Goal: Check status: Check status

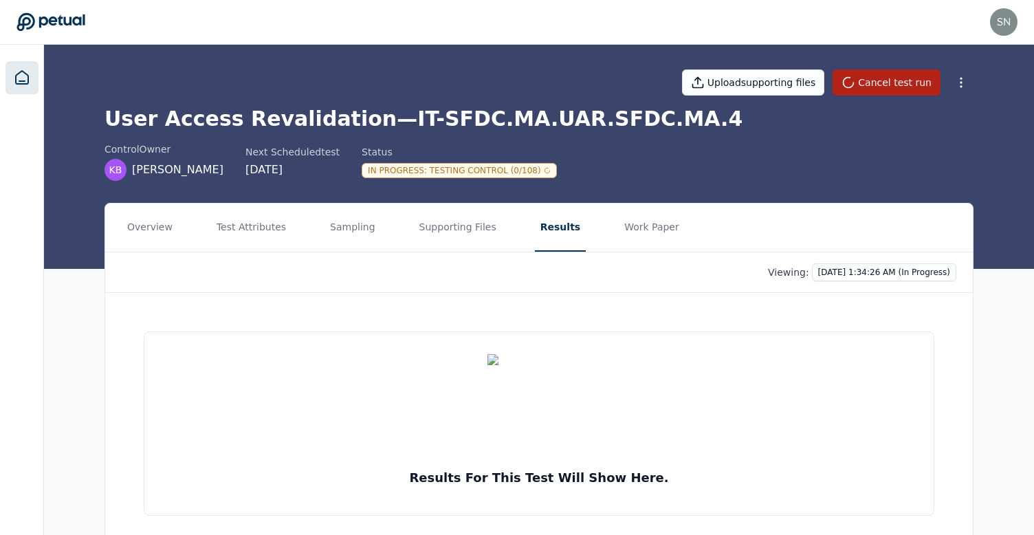
click at [12, 79] on link at bounding box center [21, 77] width 33 height 33
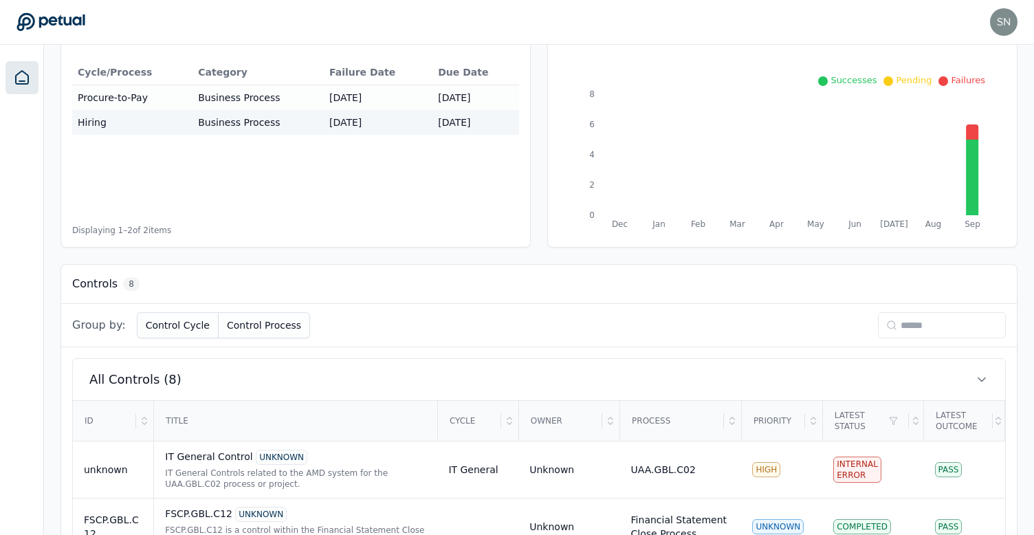
scroll to position [258, 0]
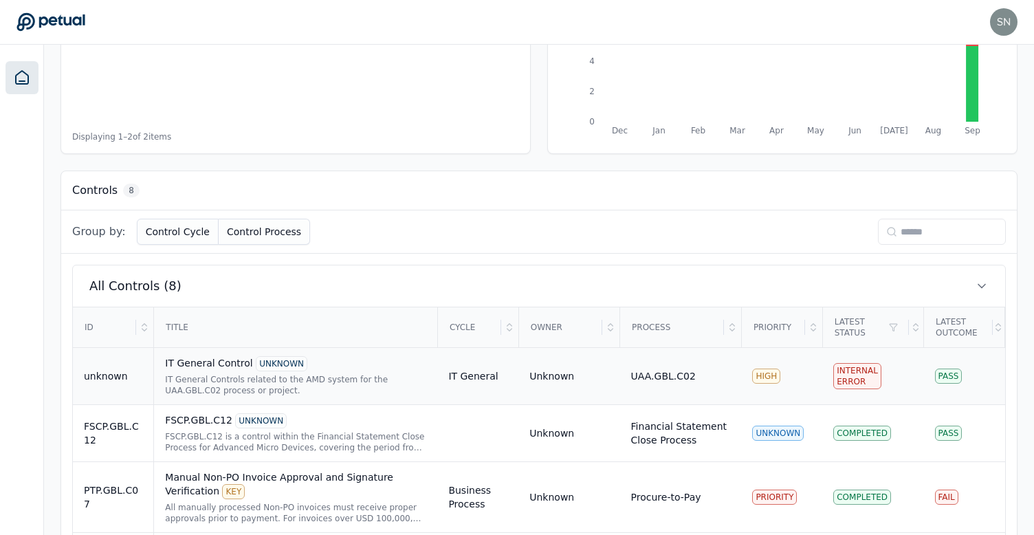
click at [291, 383] on div "IT General Controls related to the AMD system for the UAA.GBL.C02 process or pr…" at bounding box center [295, 385] width 261 height 22
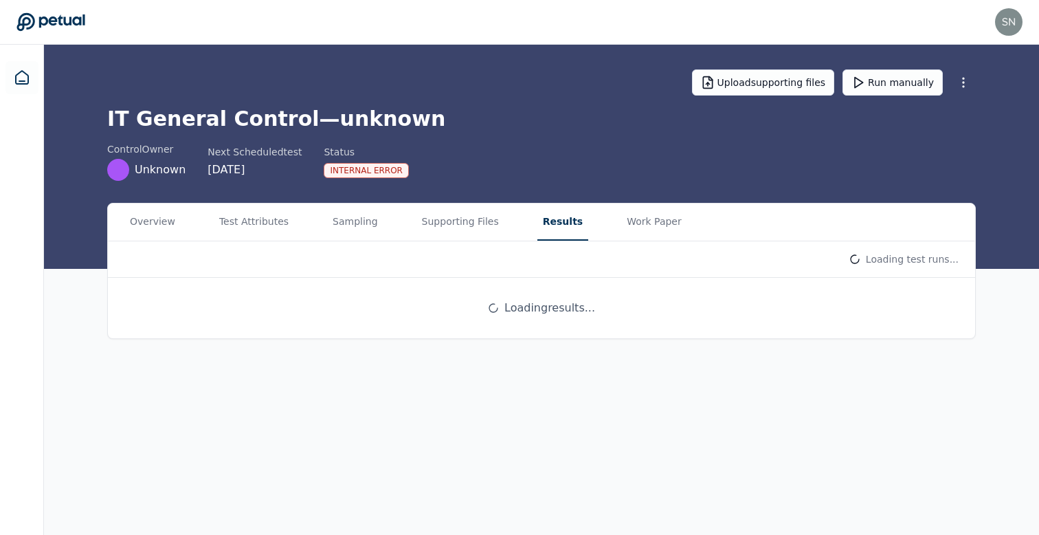
click at [559, 217] on button "Results" at bounding box center [563, 221] width 51 height 37
click at [892, 261] on html "snir@petual.ai snir@petual.ai Sign out Upload supporting files Run manually IT …" at bounding box center [519, 267] width 1039 height 535
click at [681, 163] on html "snir@petual.ai snir@petual.ai Sign out Upload supporting files Run manually IT …" at bounding box center [519, 267] width 1039 height 535
click at [895, 79] on button "Run manually" at bounding box center [893, 82] width 100 height 26
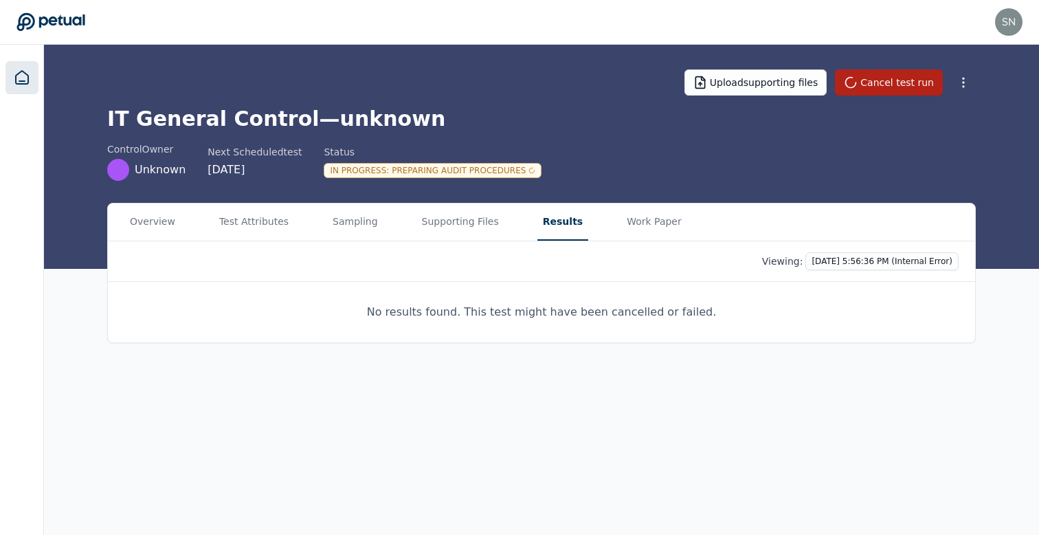
click at [29, 82] on icon at bounding box center [22, 77] width 16 height 16
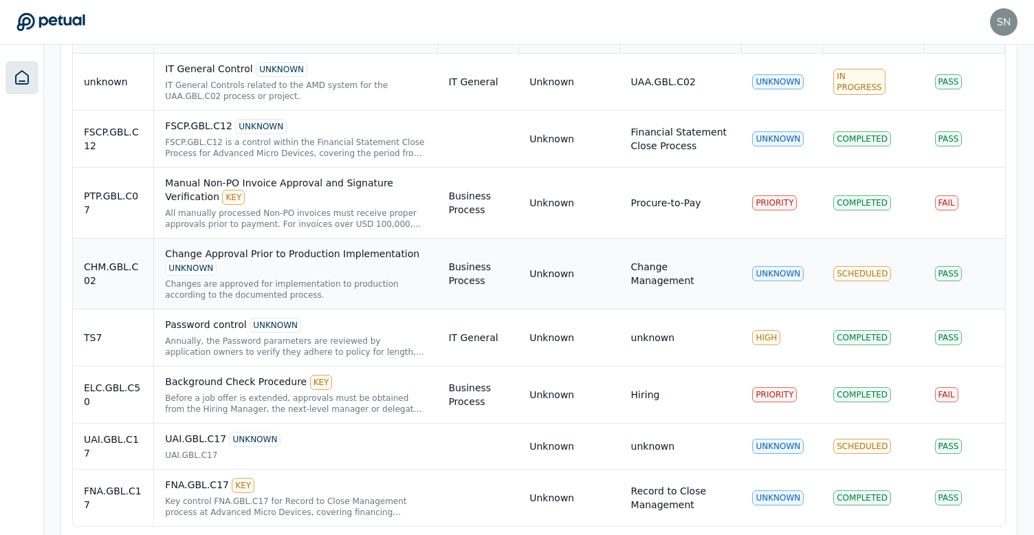
scroll to position [431, 0]
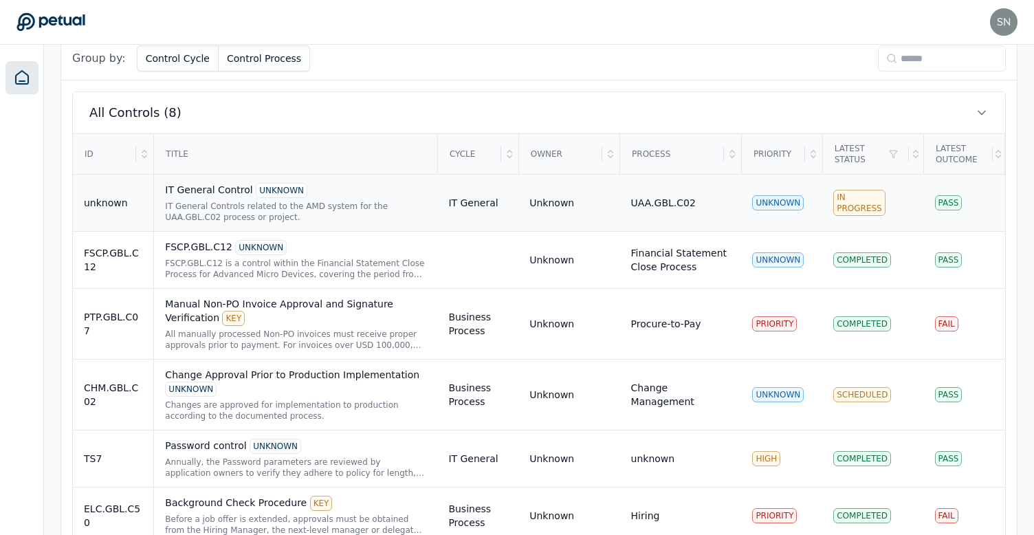
click at [579, 217] on td "Unknown" at bounding box center [568, 203] width 101 height 57
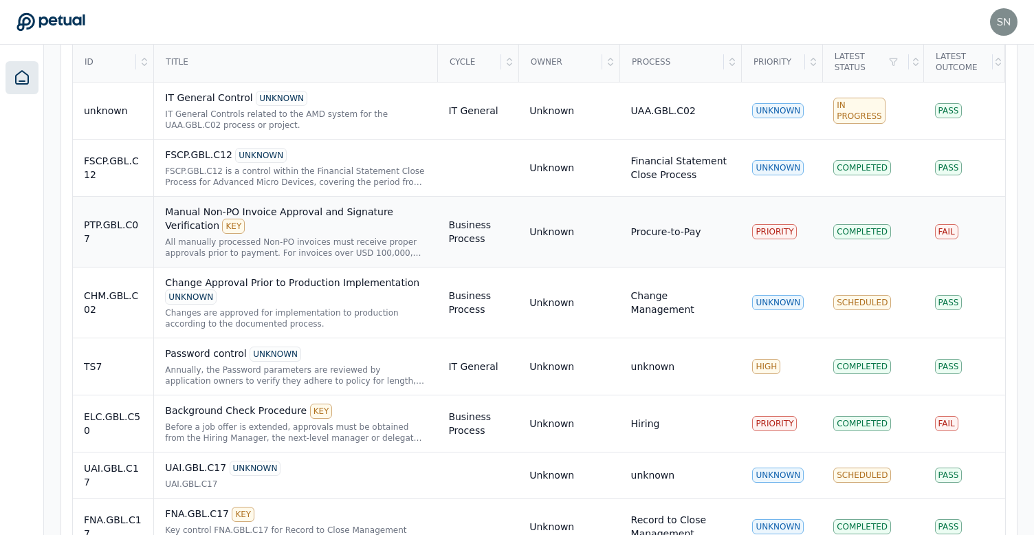
scroll to position [364, 0]
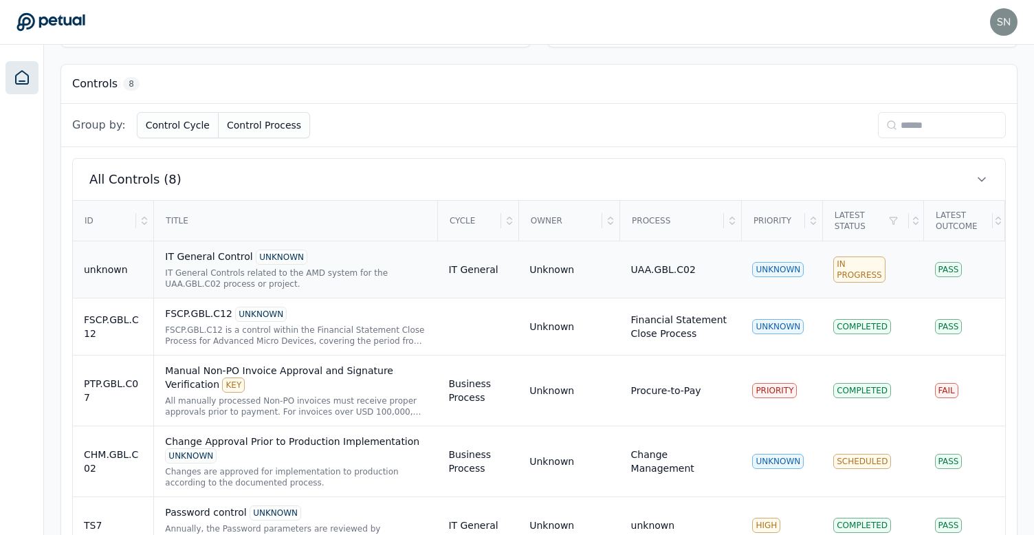
click at [325, 286] on div "IT General Controls related to the AMD system for the UAA.GBL.C02 process or pr…" at bounding box center [295, 278] width 261 height 22
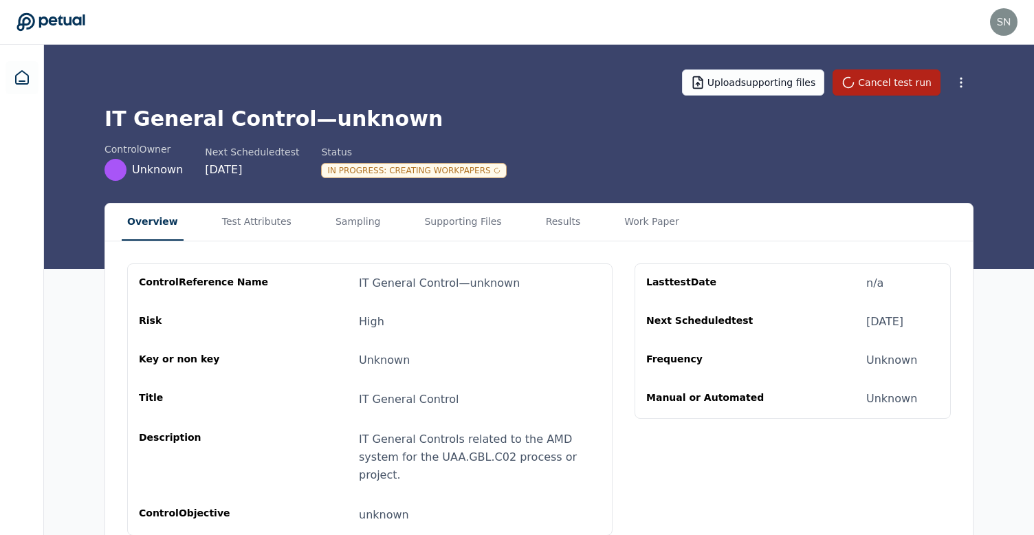
click at [327, 120] on h1 "IT General Control — unknown" at bounding box center [538, 119] width 869 height 25
click at [555, 221] on button "Results" at bounding box center [563, 221] width 46 height 37
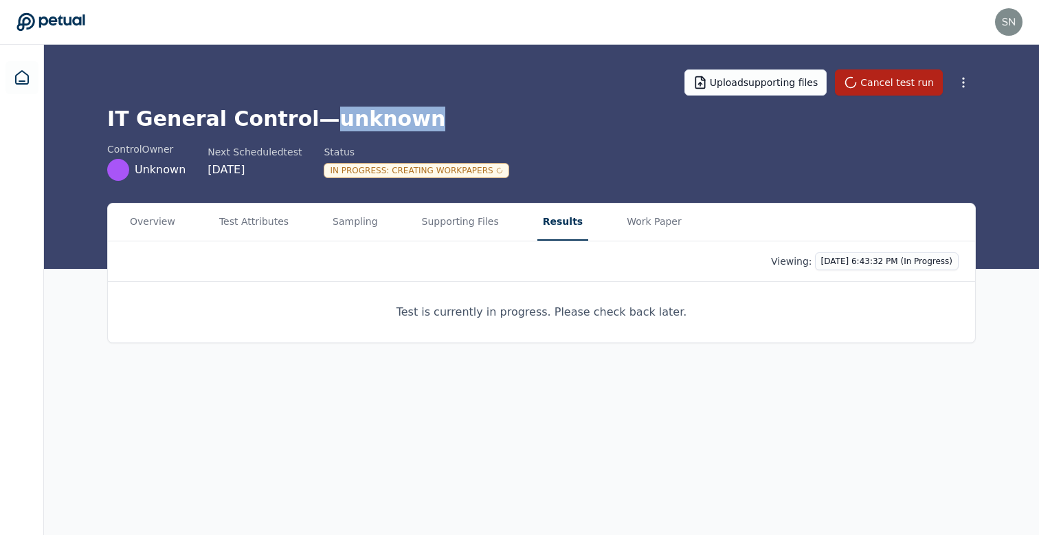
click at [365, 127] on h1 "IT General Control — unknown" at bounding box center [541, 119] width 869 height 25
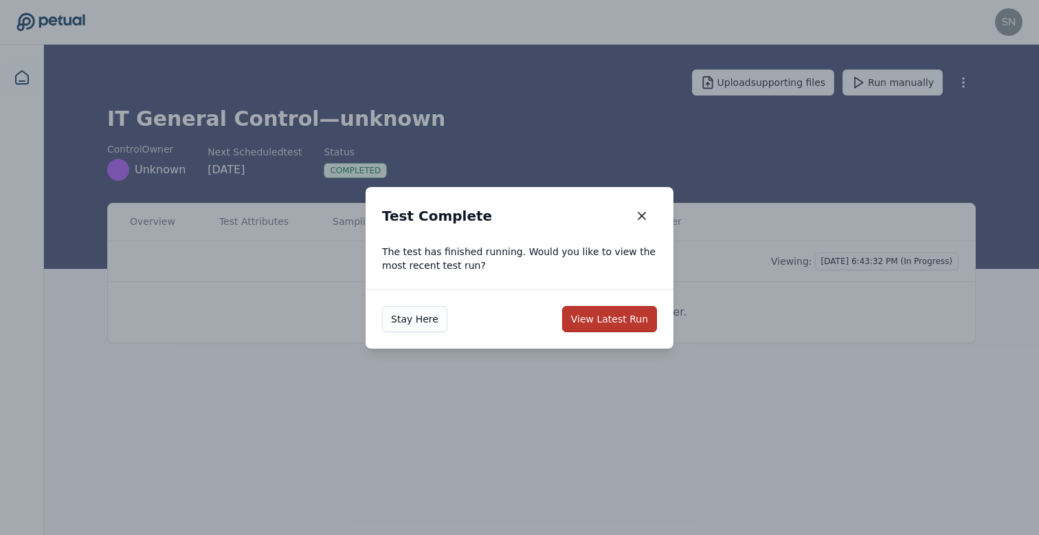
click at [604, 326] on button "View Latest Run" at bounding box center [609, 319] width 95 height 26
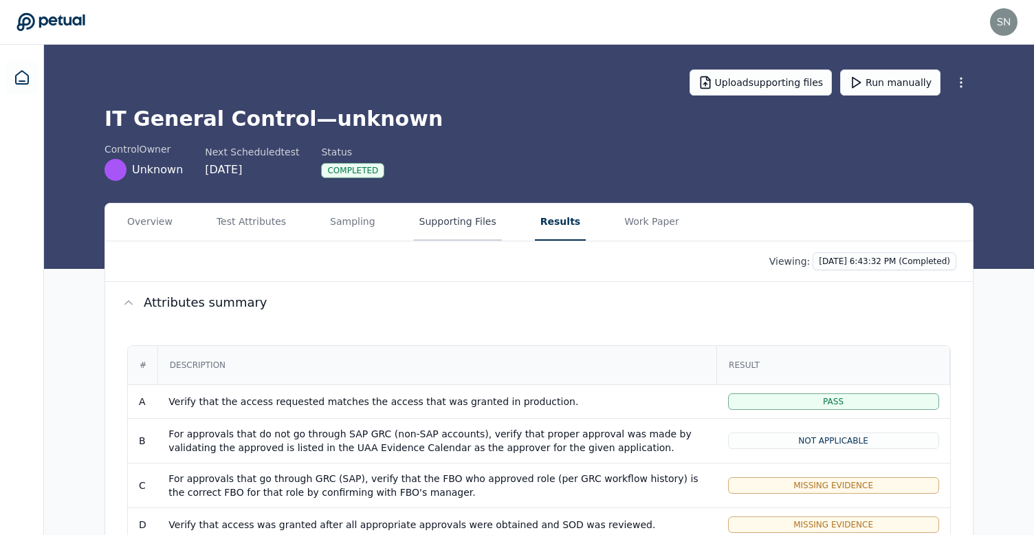
click at [428, 234] on button "Supporting Files" at bounding box center [458, 221] width 88 height 37
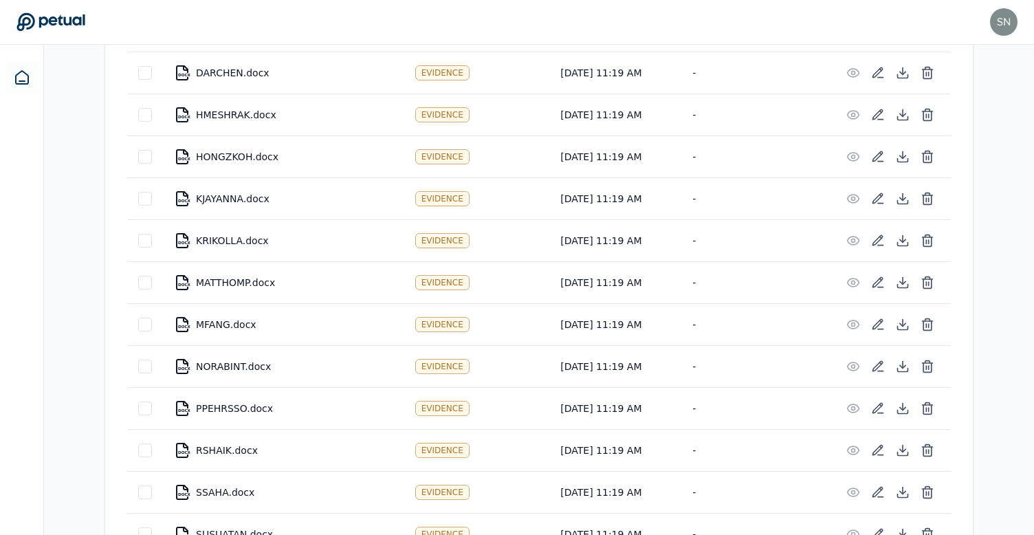
scroll to position [300, 0]
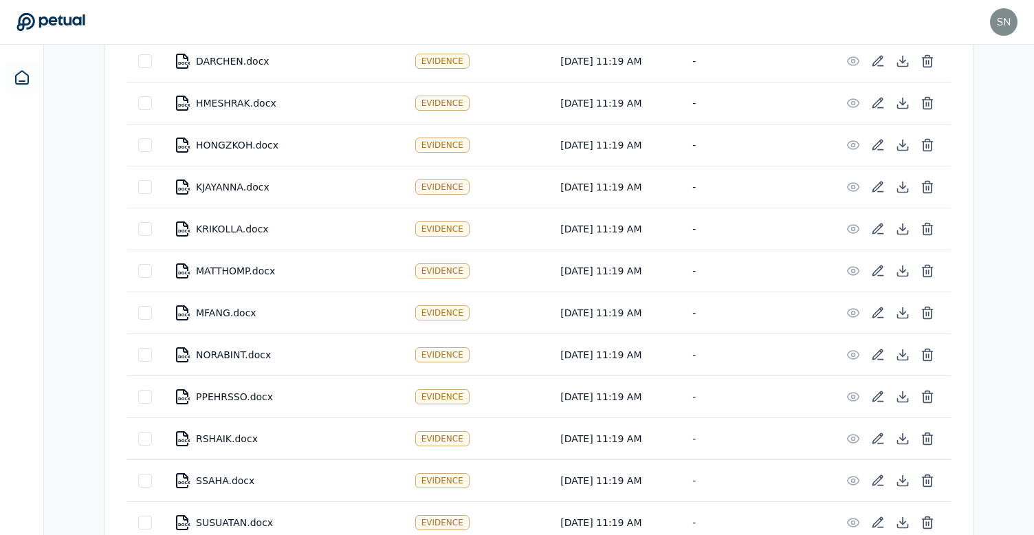
click at [218, 232] on div "DOCX KRIKOLLA.docx" at bounding box center [283, 229] width 219 height 16
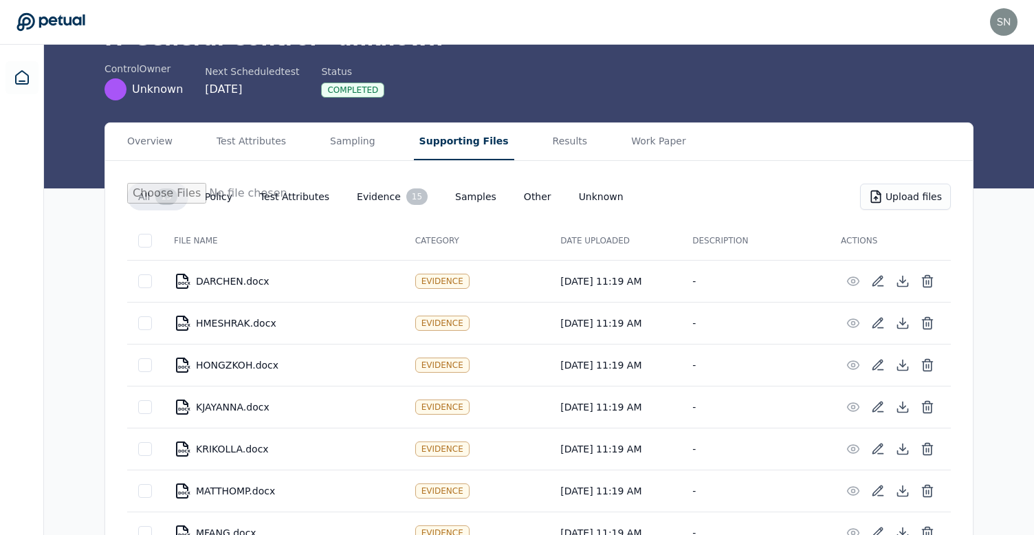
scroll to position [0, 0]
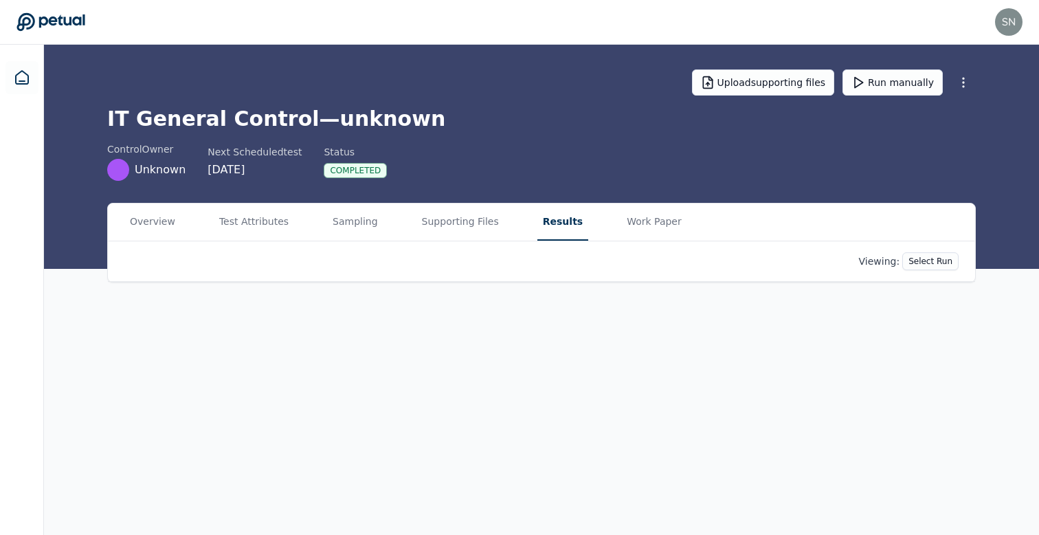
click at [569, 215] on button "Results" at bounding box center [563, 221] width 51 height 37
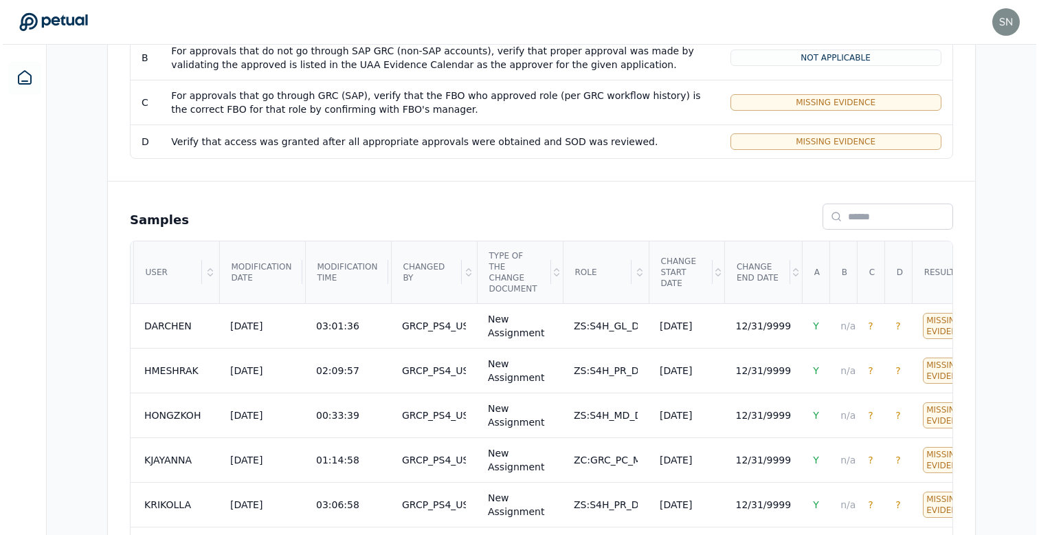
scroll to position [0, 213]
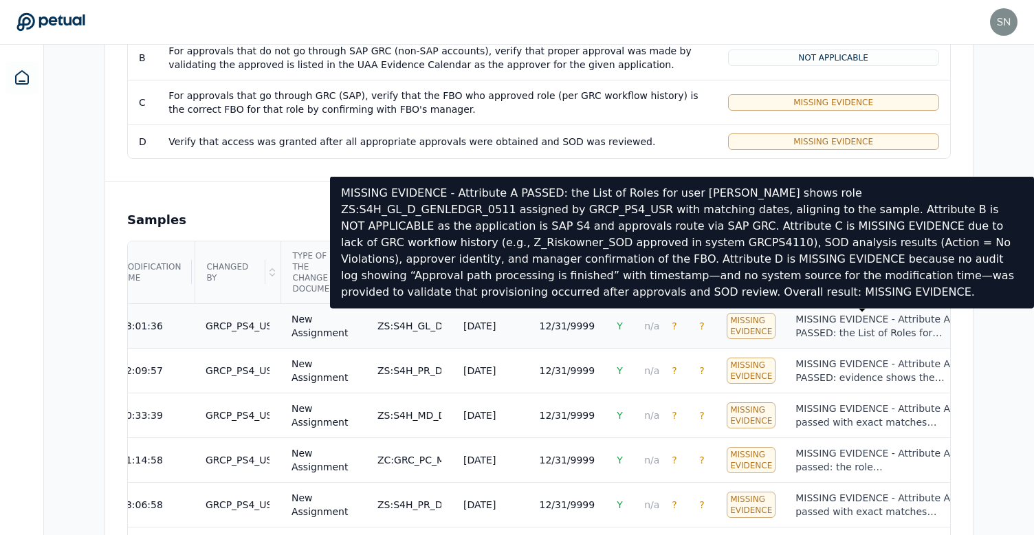
click at [858, 327] on div "MISSING EVIDENCE - Attribute A PASSED: the List of Roles for user [PERSON_NAME]…" at bounding box center [873, 325] width 156 height 27
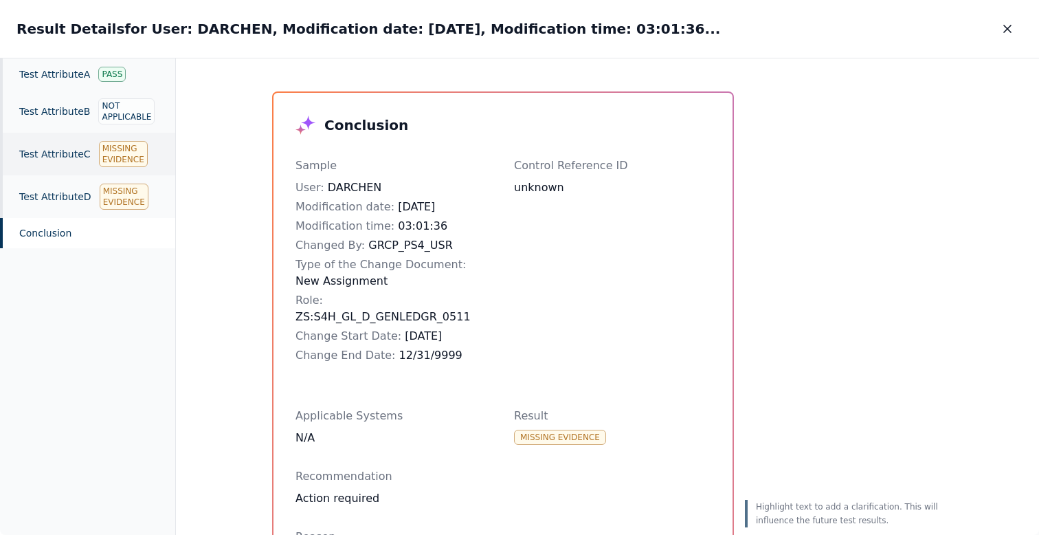
click at [58, 164] on div "Test Attribute C Missing Evidence" at bounding box center [87, 154] width 175 height 43
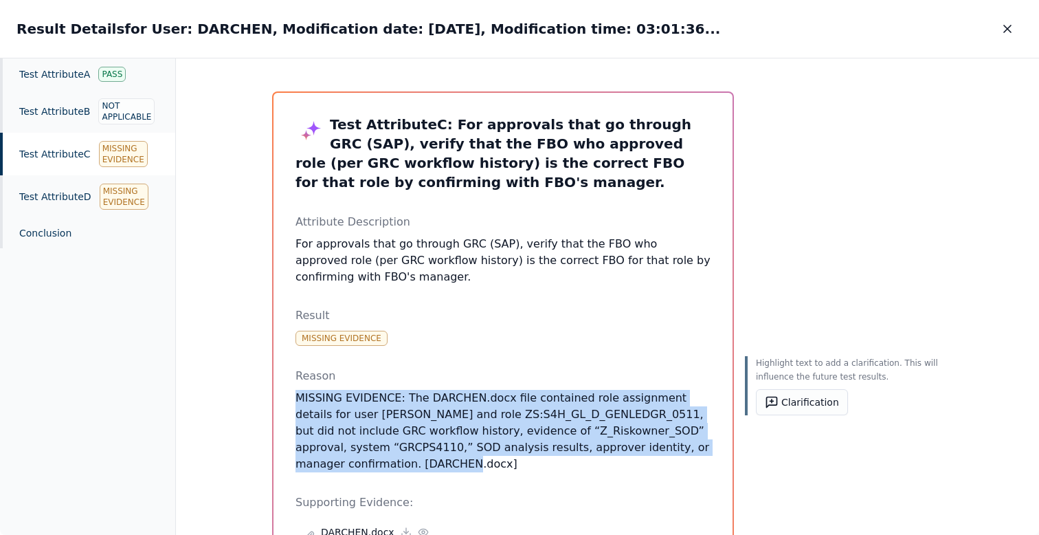
drag, startPoint x: 482, startPoint y: 385, endPoint x: 522, endPoint y: 456, distance: 81.9
click at [522, 456] on div "Test Attribute C : For approvals that go through GRC (SAP), verify that the FBO…" at bounding box center [503, 359] width 415 height 488
drag, startPoint x: 522, startPoint y: 456, endPoint x: 491, endPoint y: 384, distance: 79.2
click at [491, 384] on div "Test Attribute C : For approvals that go through GRC (SAP), verify that the FBO…" at bounding box center [503, 359] width 415 height 488
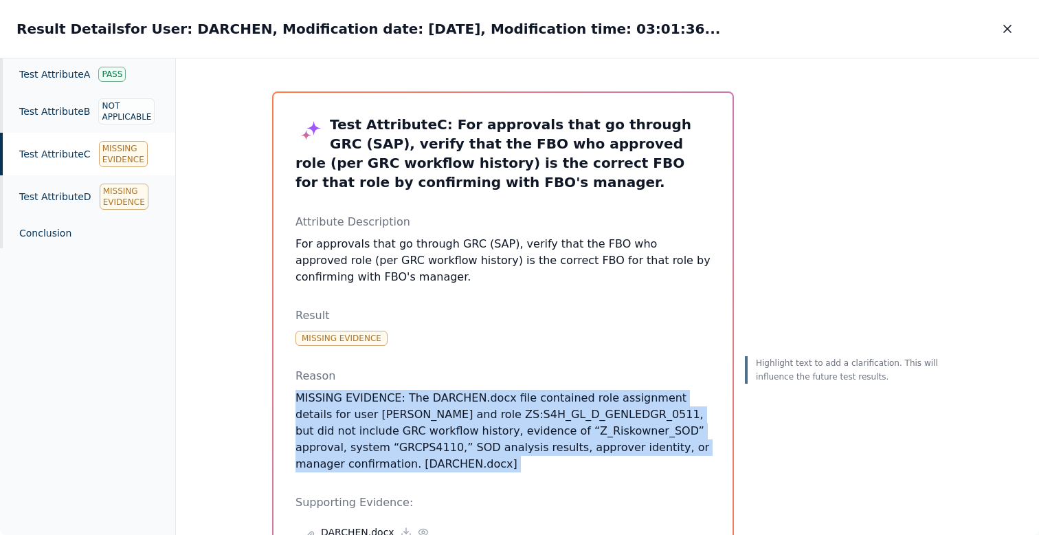
click at [478, 401] on p "MISSING EVIDENCE: The DARCHEN.docx file contained role assignment details for u…" at bounding box center [503, 431] width 415 height 82
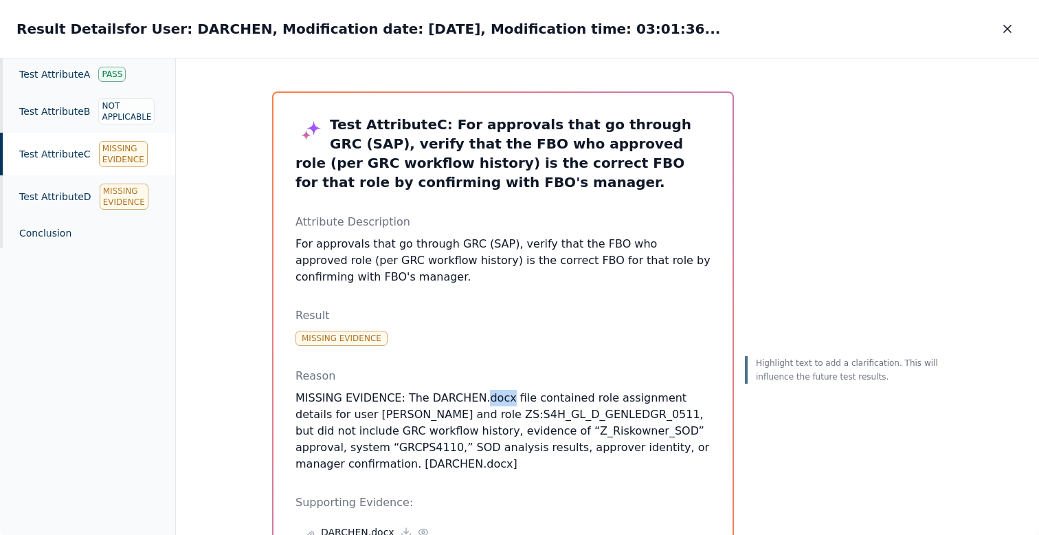
click at [478, 401] on p "MISSING EVIDENCE: The DARCHEN.docx file contained role assignment details for u…" at bounding box center [503, 431] width 415 height 82
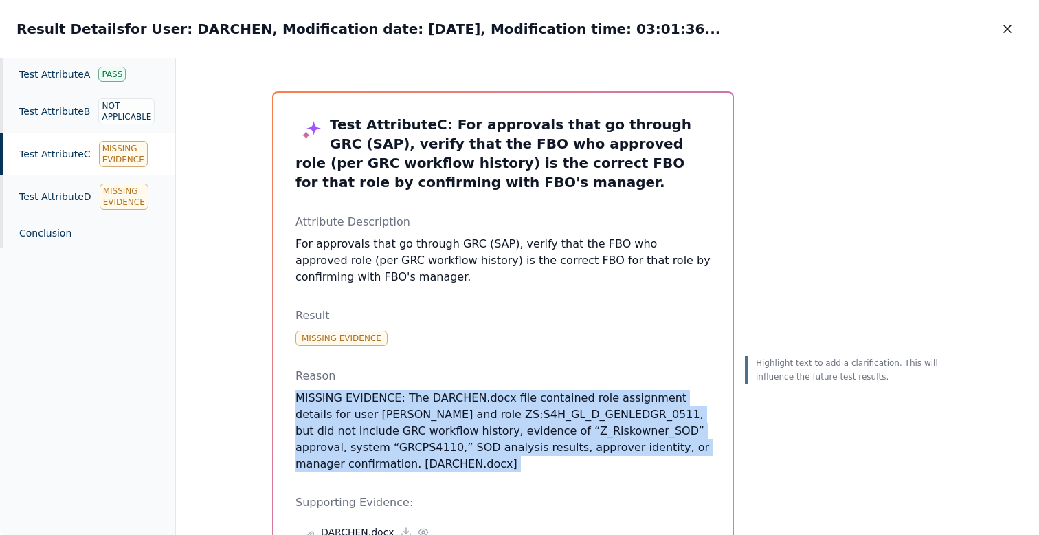
click at [478, 401] on p "MISSING EVIDENCE: The DARCHEN.docx file contained role assignment details for u…" at bounding box center [503, 431] width 415 height 82
click at [517, 397] on p "MISSING EVIDENCE: The DARCHEN.docx file contained role assignment details for u…" at bounding box center [503, 431] width 415 height 82
